Goal: Register for event/course

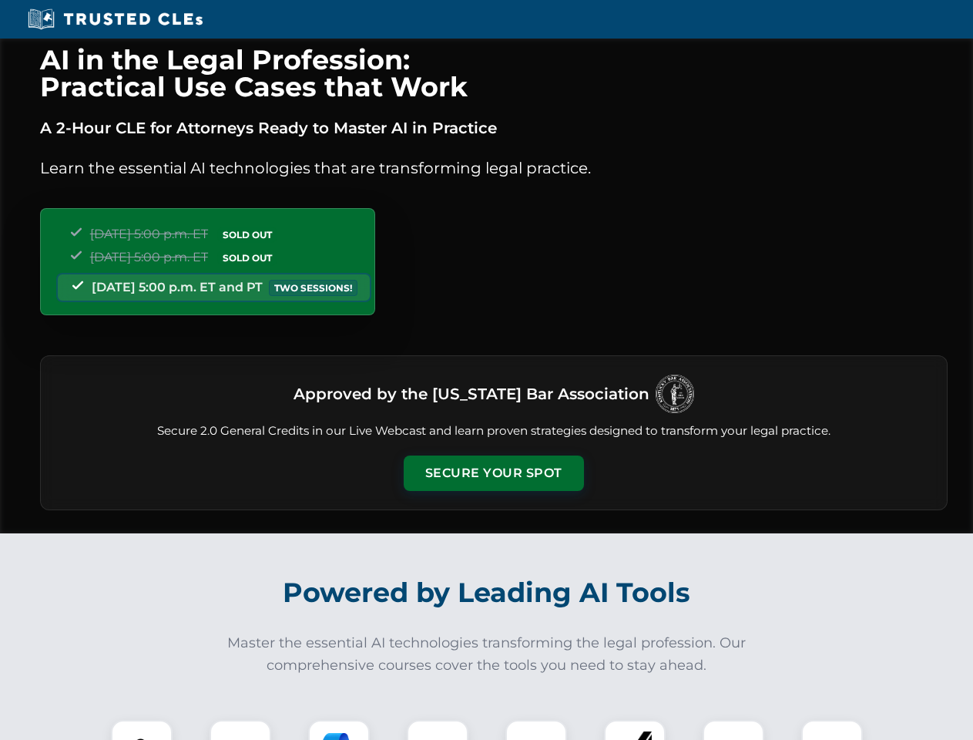
click at [493, 473] on button "Secure Your Spot" at bounding box center [494, 472] width 180 height 35
click at [142, 730] on img at bounding box center [141, 750] width 45 height 45
click at [240, 730] on div at bounding box center [241, 751] width 62 height 62
